Goal: Information Seeking & Learning: Learn about a topic

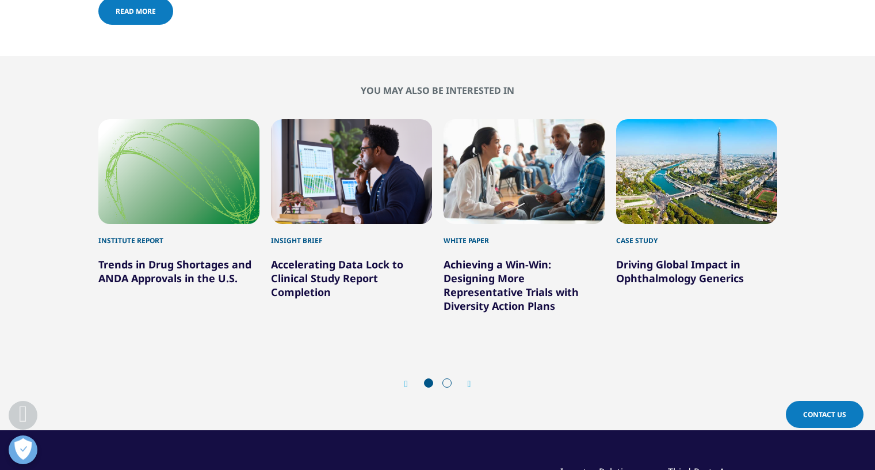
scroll to position [0, 345]
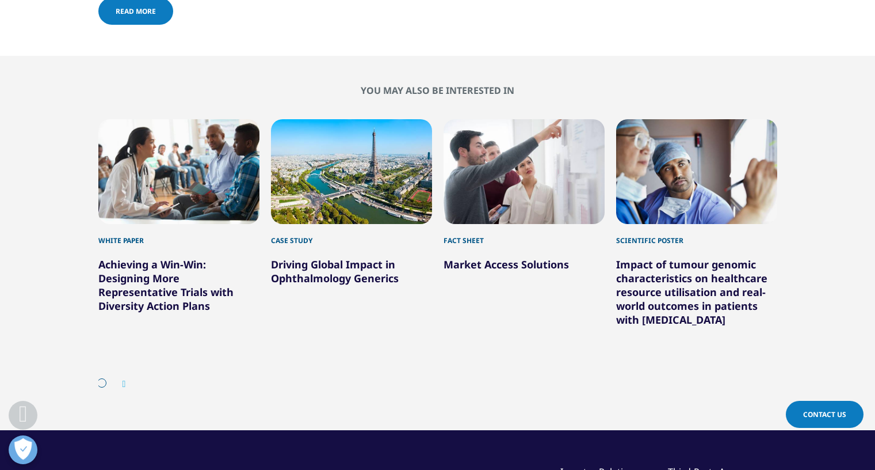
click at [517, 139] on div "5 / 6" at bounding box center [524, 171] width 161 height 105
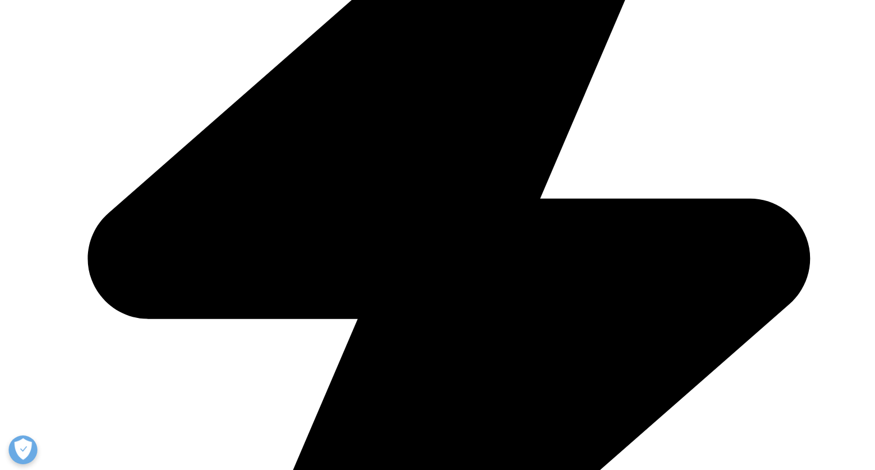
scroll to position [0, 345]
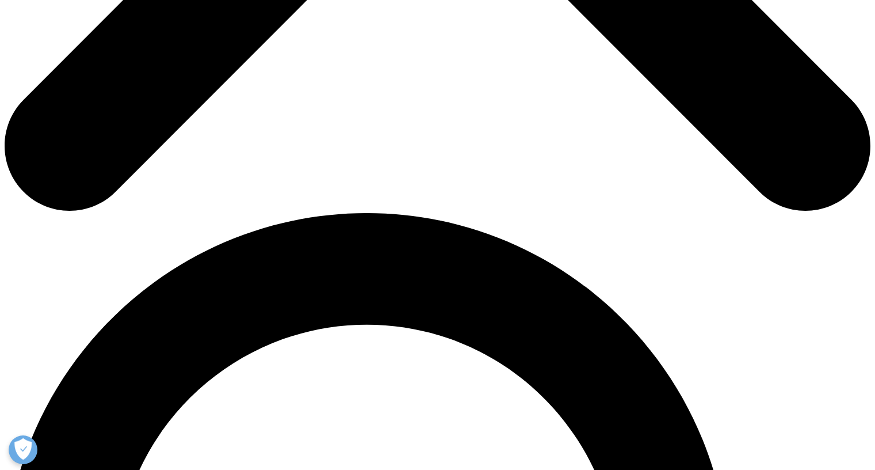
scroll to position [694, 0]
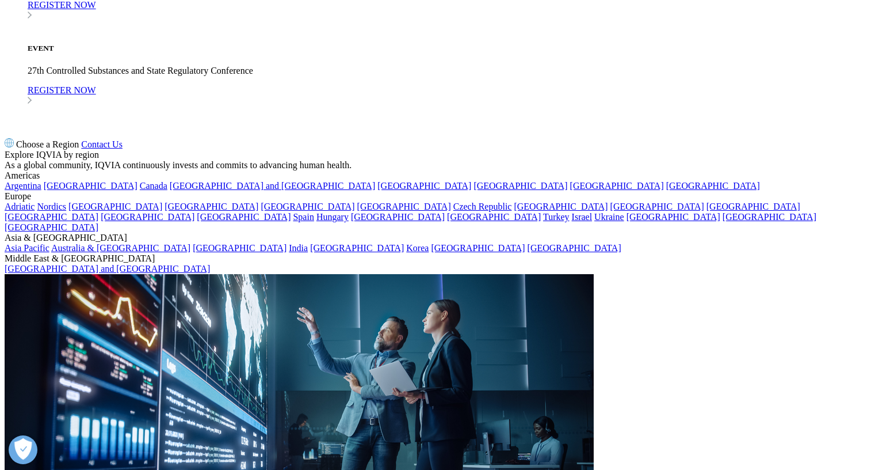
scroll to position [2301, 0]
